Goal: Transaction & Acquisition: Purchase product/service

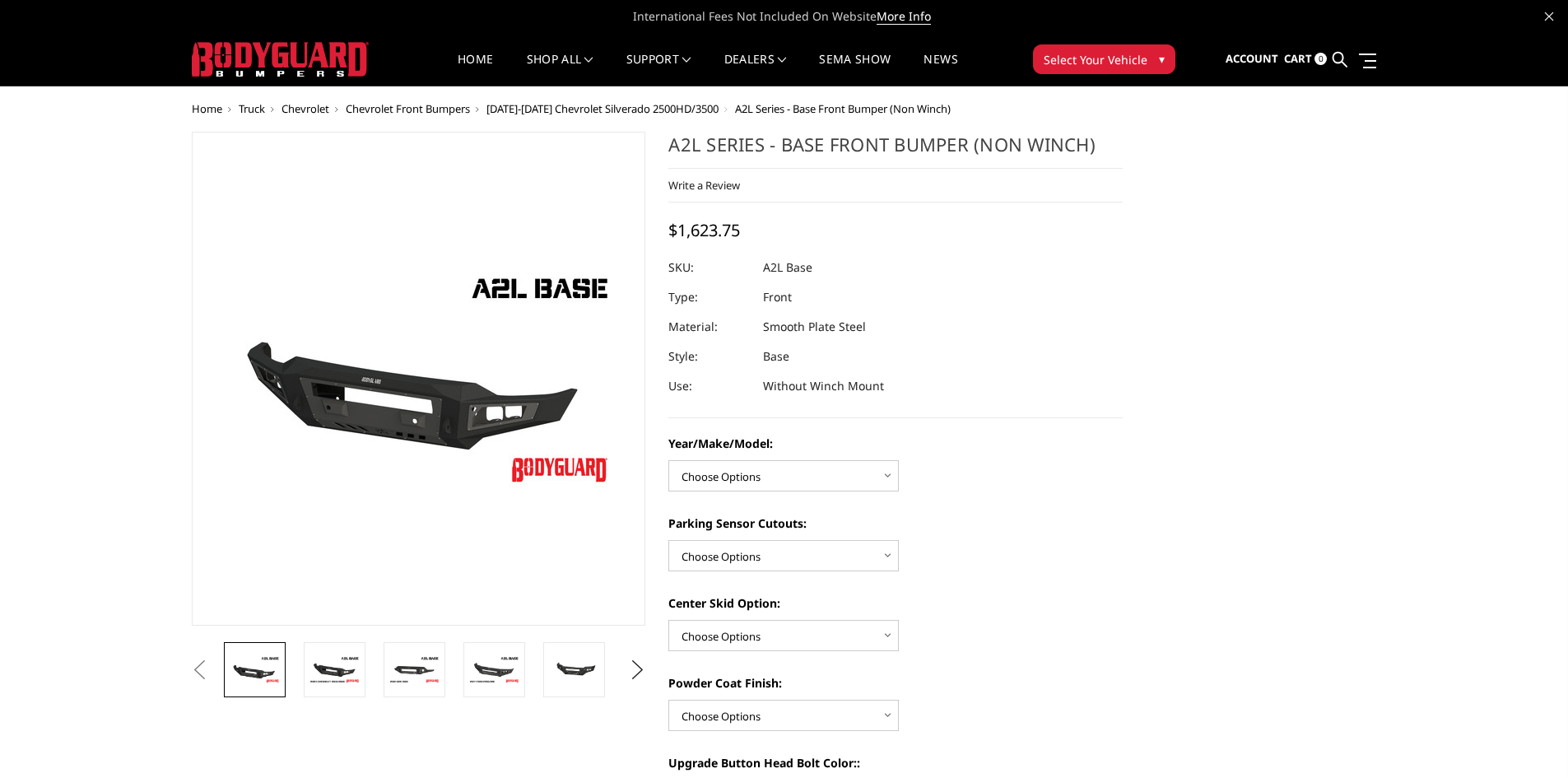
click at [250, 108] on span "Truck" at bounding box center [252, 108] width 27 height 15
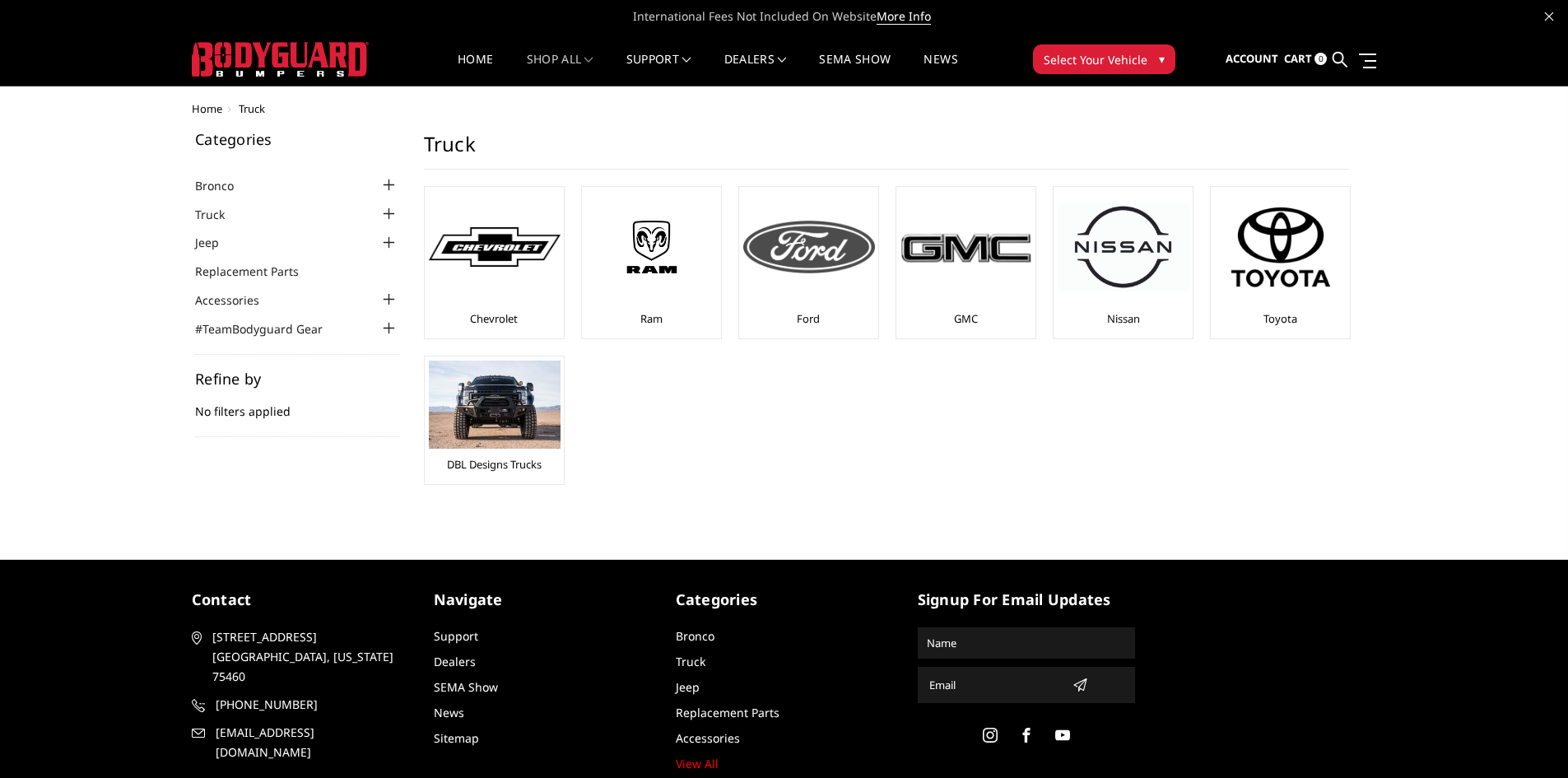
click at [806, 316] on link "Ford" at bounding box center [807, 319] width 23 height 15
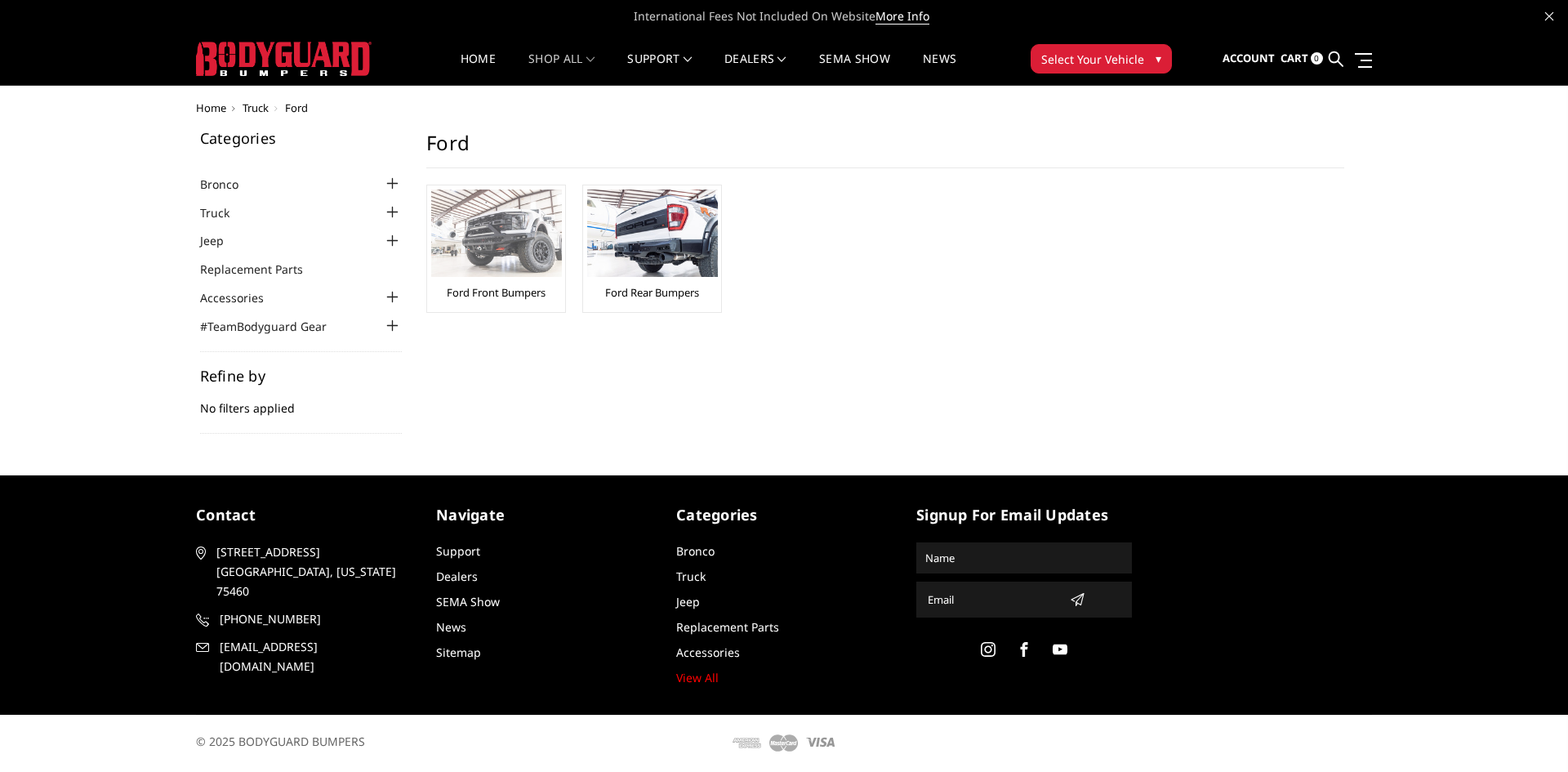
click at [516, 271] on img at bounding box center [496, 233] width 130 height 87
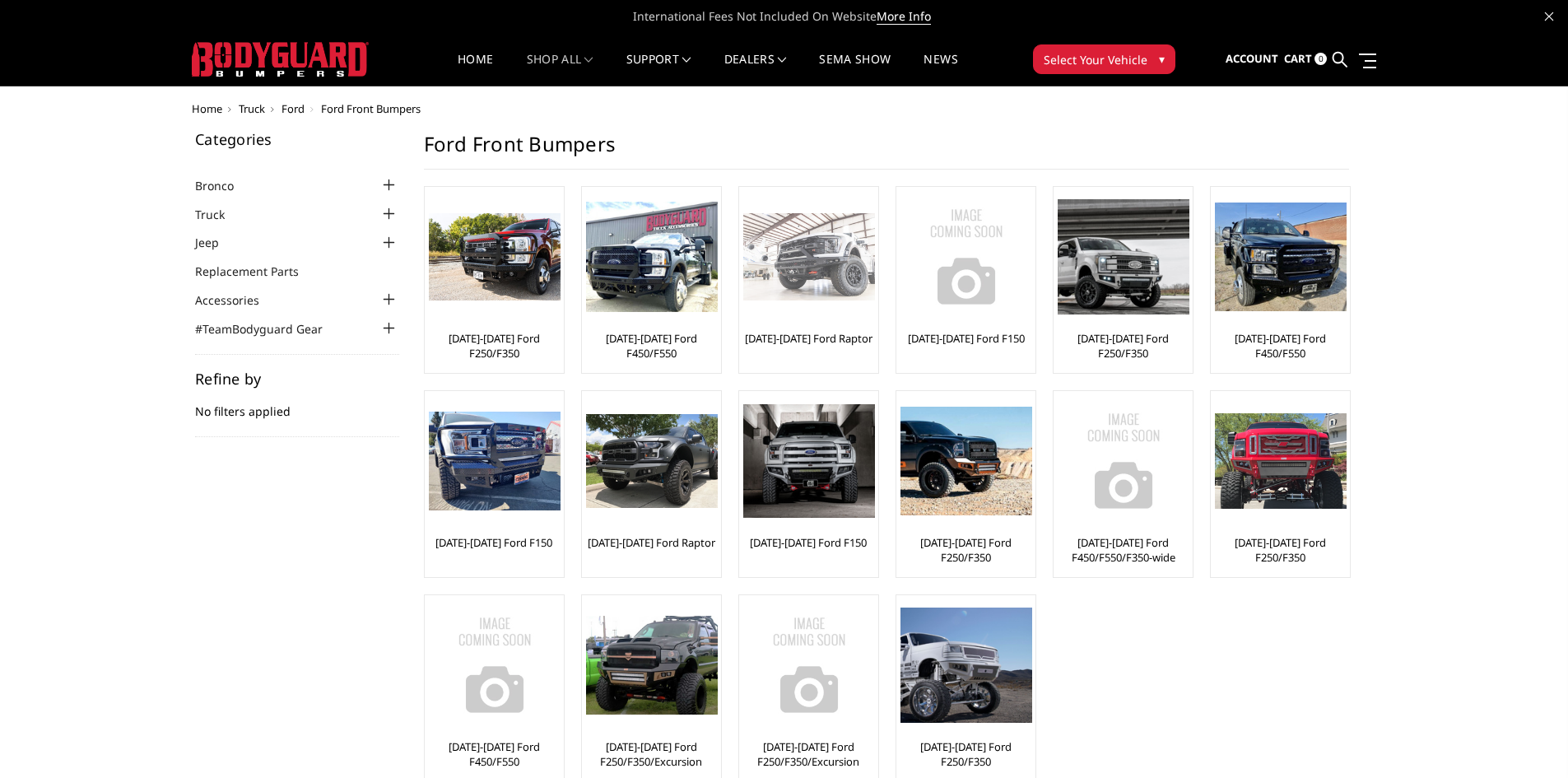
click at [805, 275] on img at bounding box center [808, 257] width 131 height 88
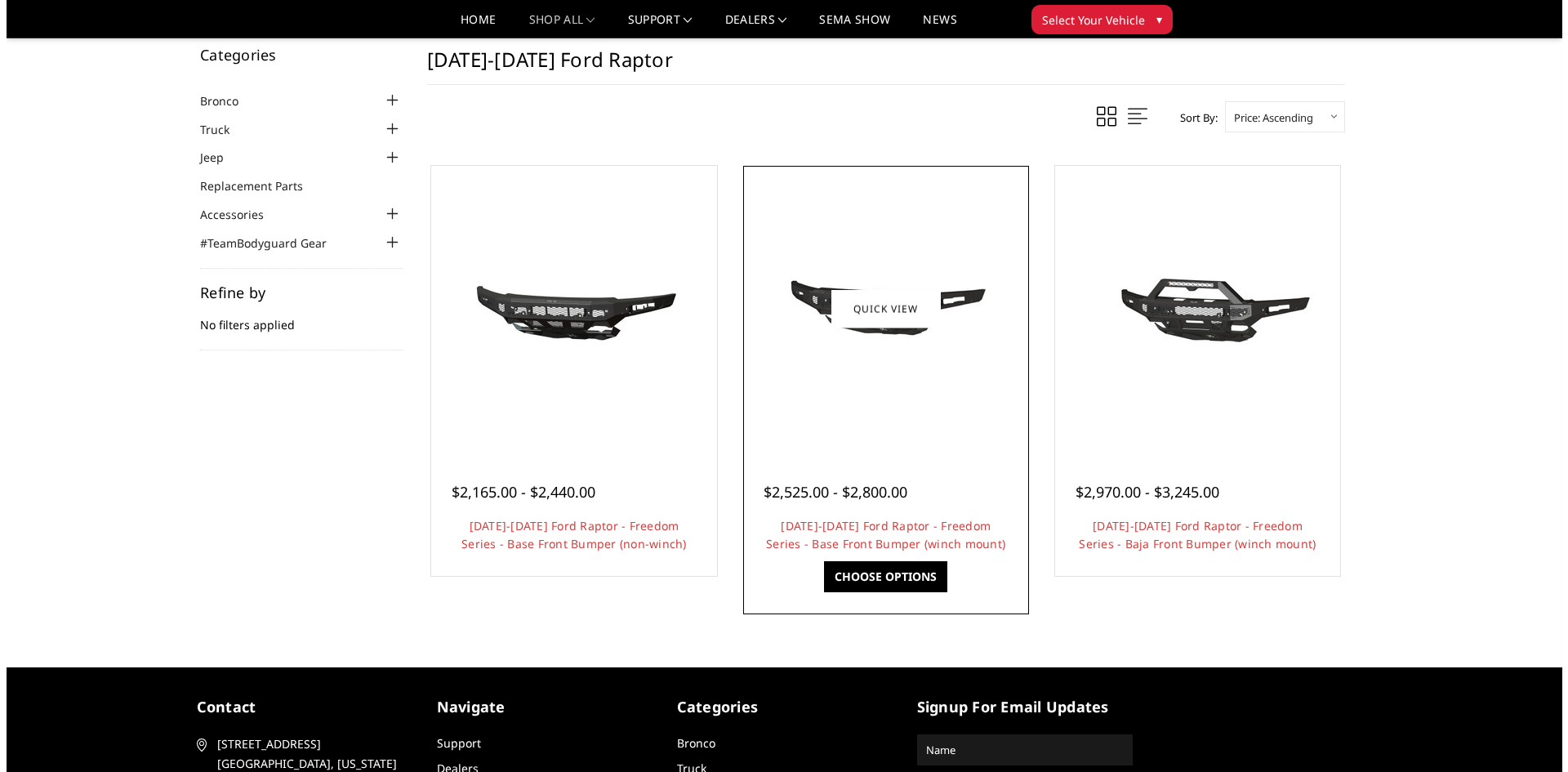
scroll to position [55, 0]
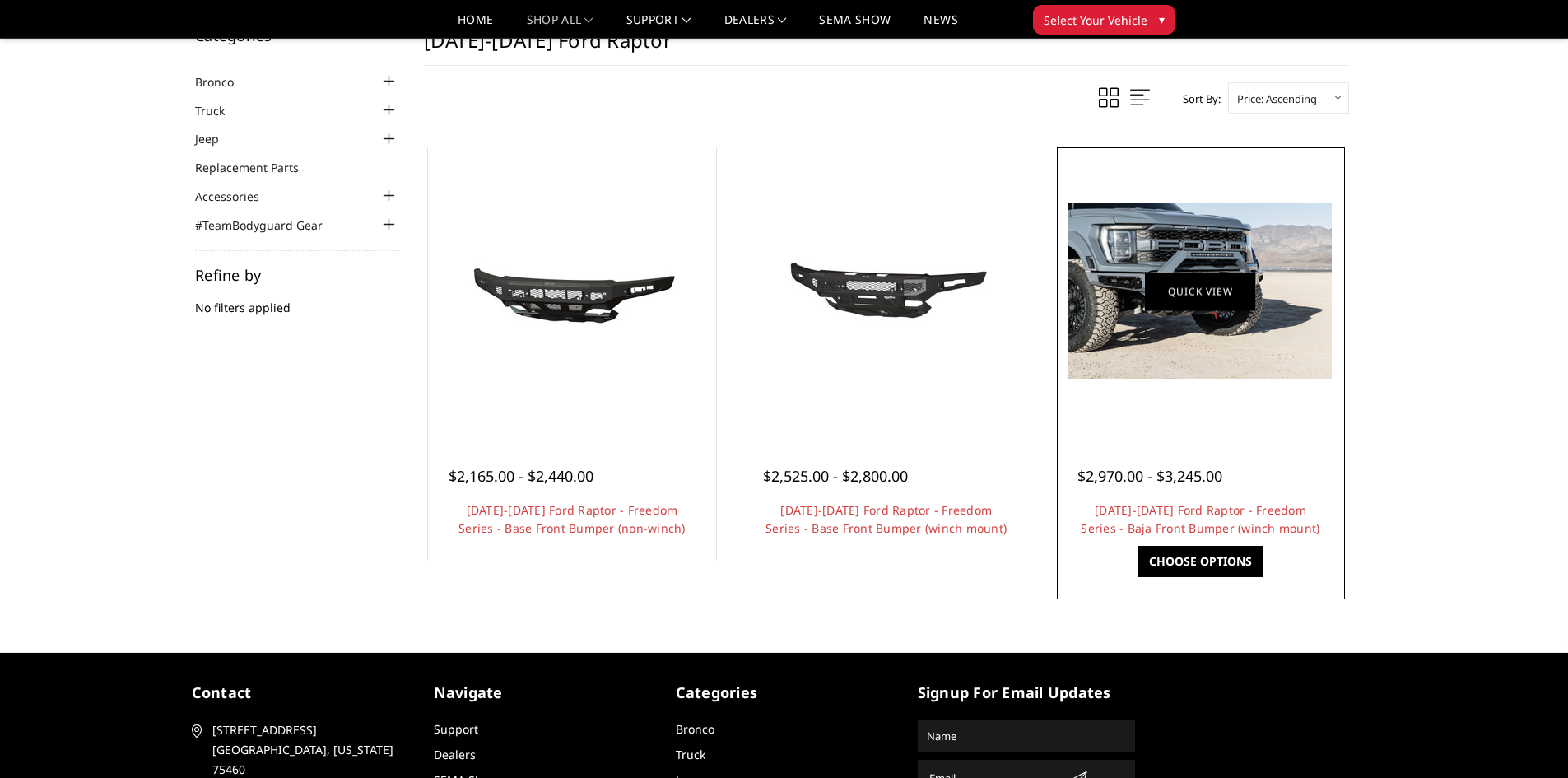
click at [1198, 300] on link "Quick view" at bounding box center [1200, 291] width 110 height 39
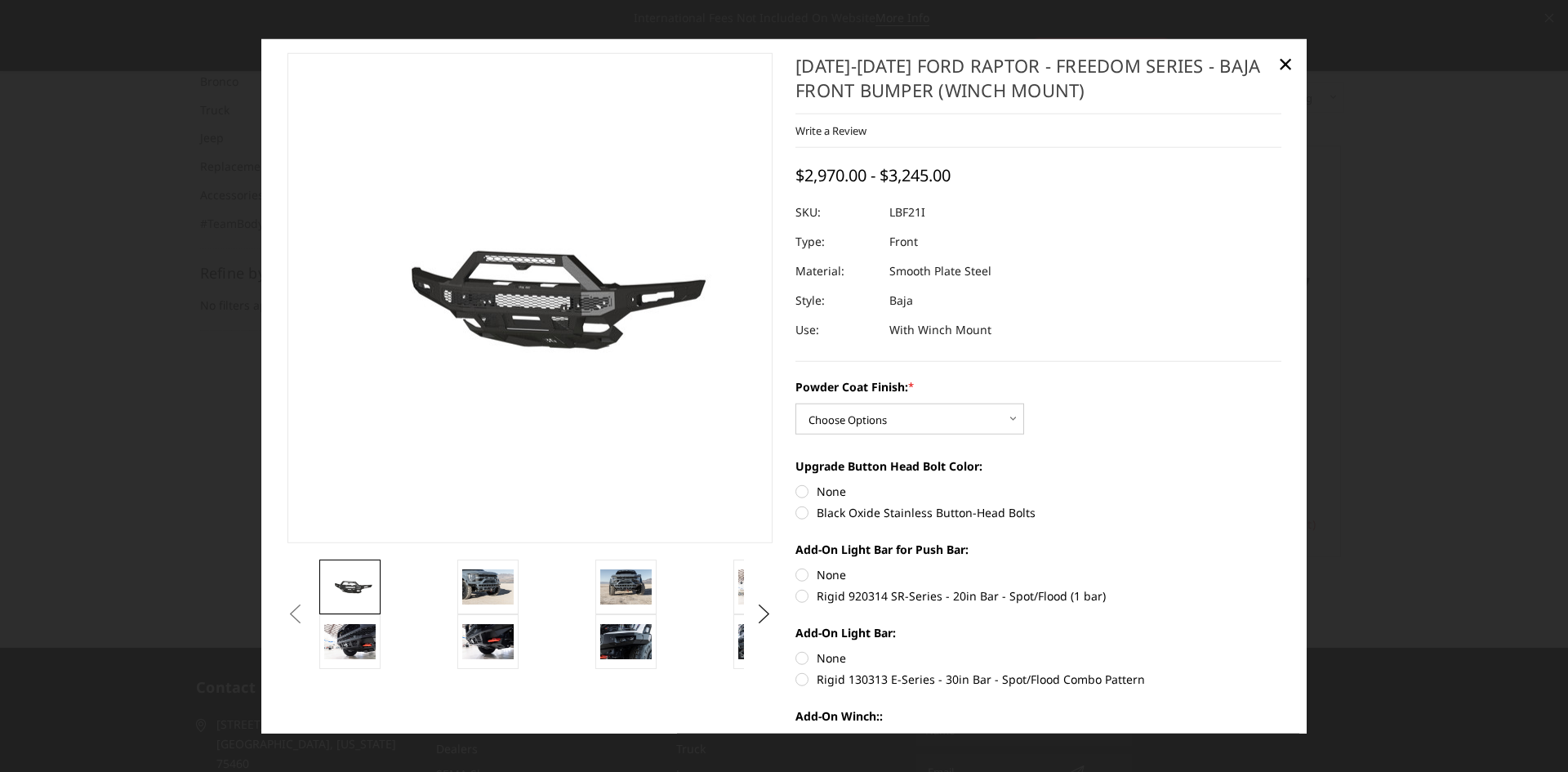
scroll to position [0, 0]
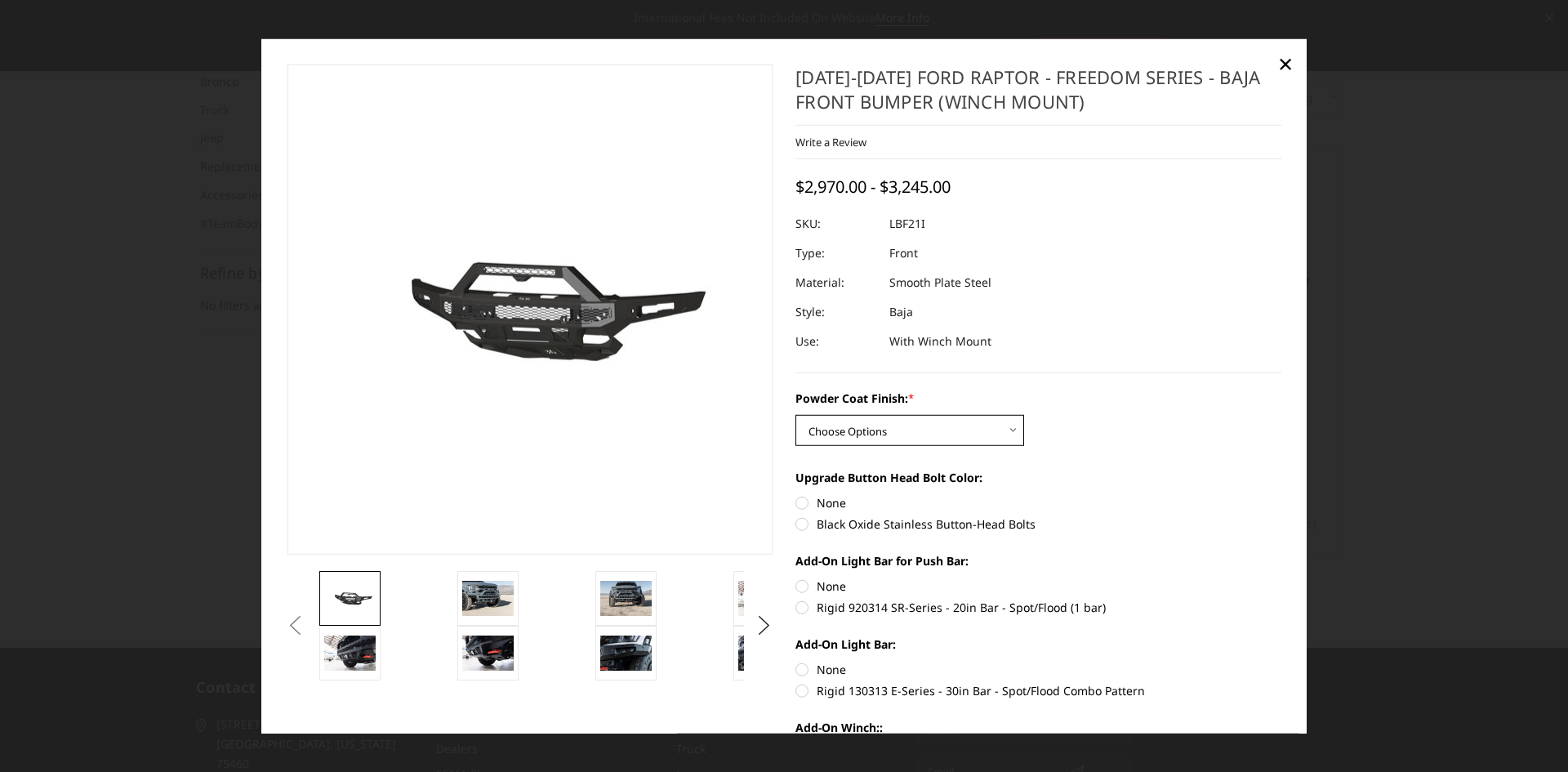
click at [856, 437] on select "Choose Options Bare Metal Texture Black Powder Coat" at bounding box center [910, 430] width 229 height 31
